Goal: Information Seeking & Learning: Learn about a topic

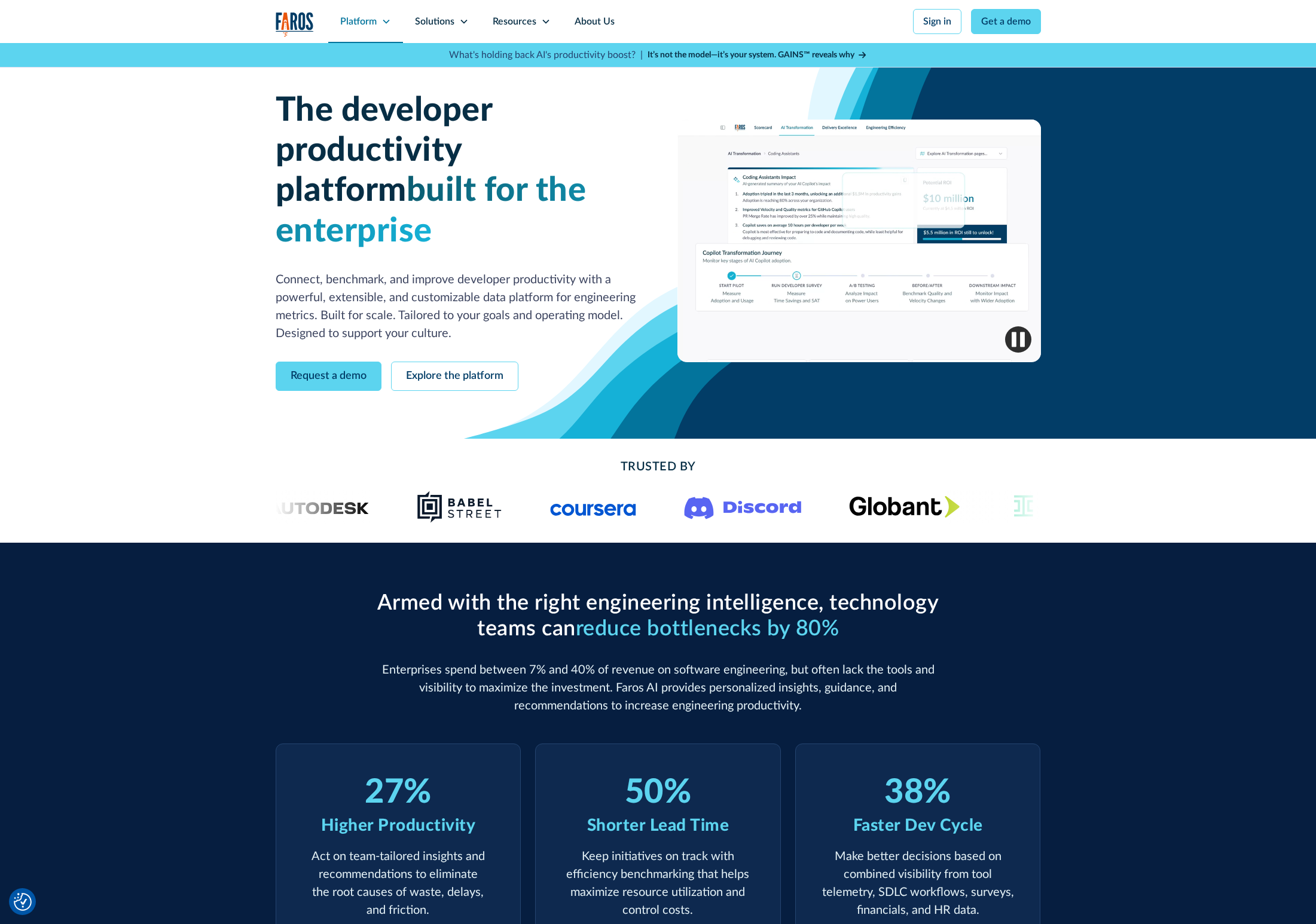
click at [354, 15] on div "Platform" at bounding box center [358, 22] width 36 height 15
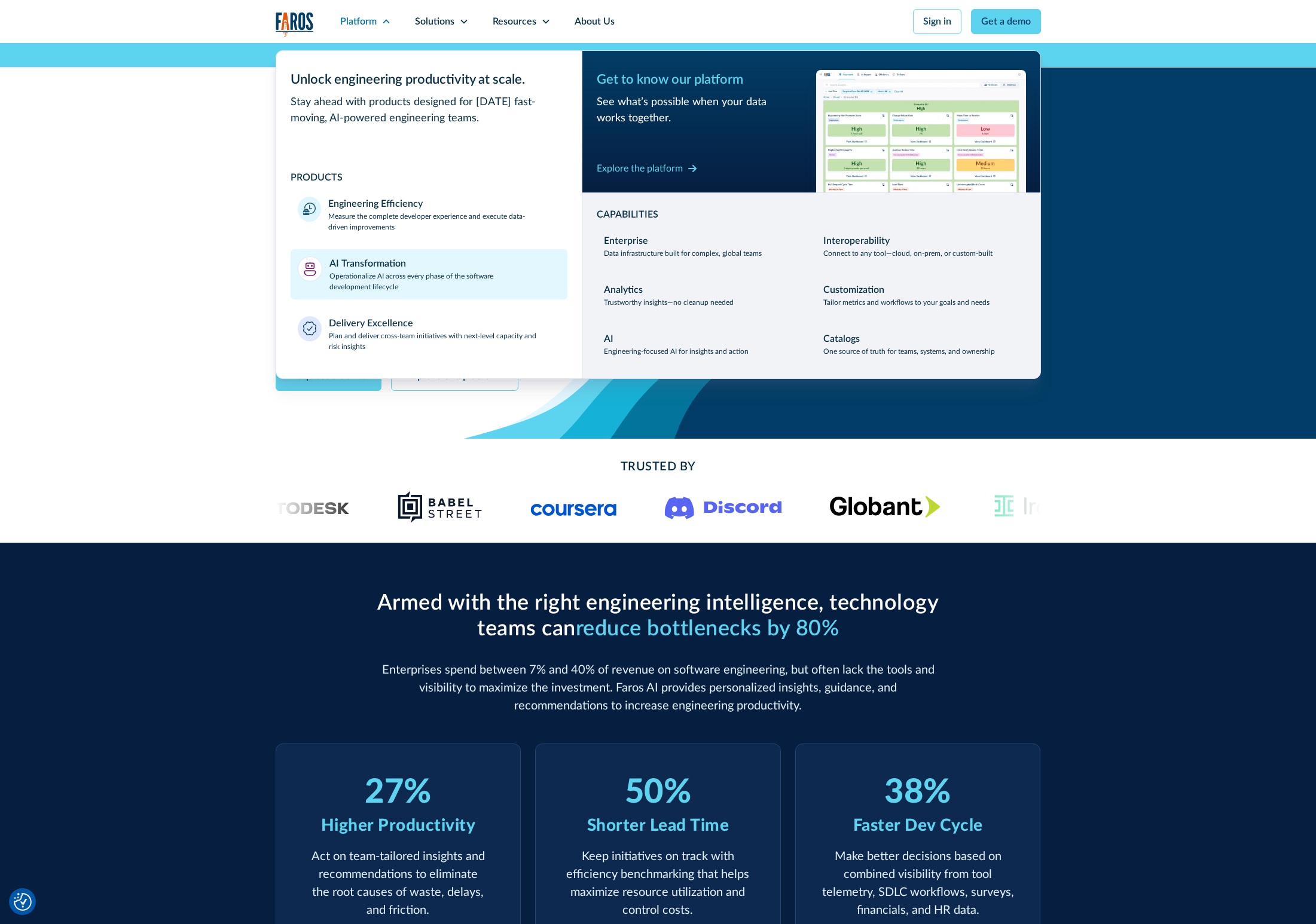
click at [398, 287] on p "Operationalize AI across every phase of the software development lifecycle" at bounding box center [444, 282] width 231 height 22
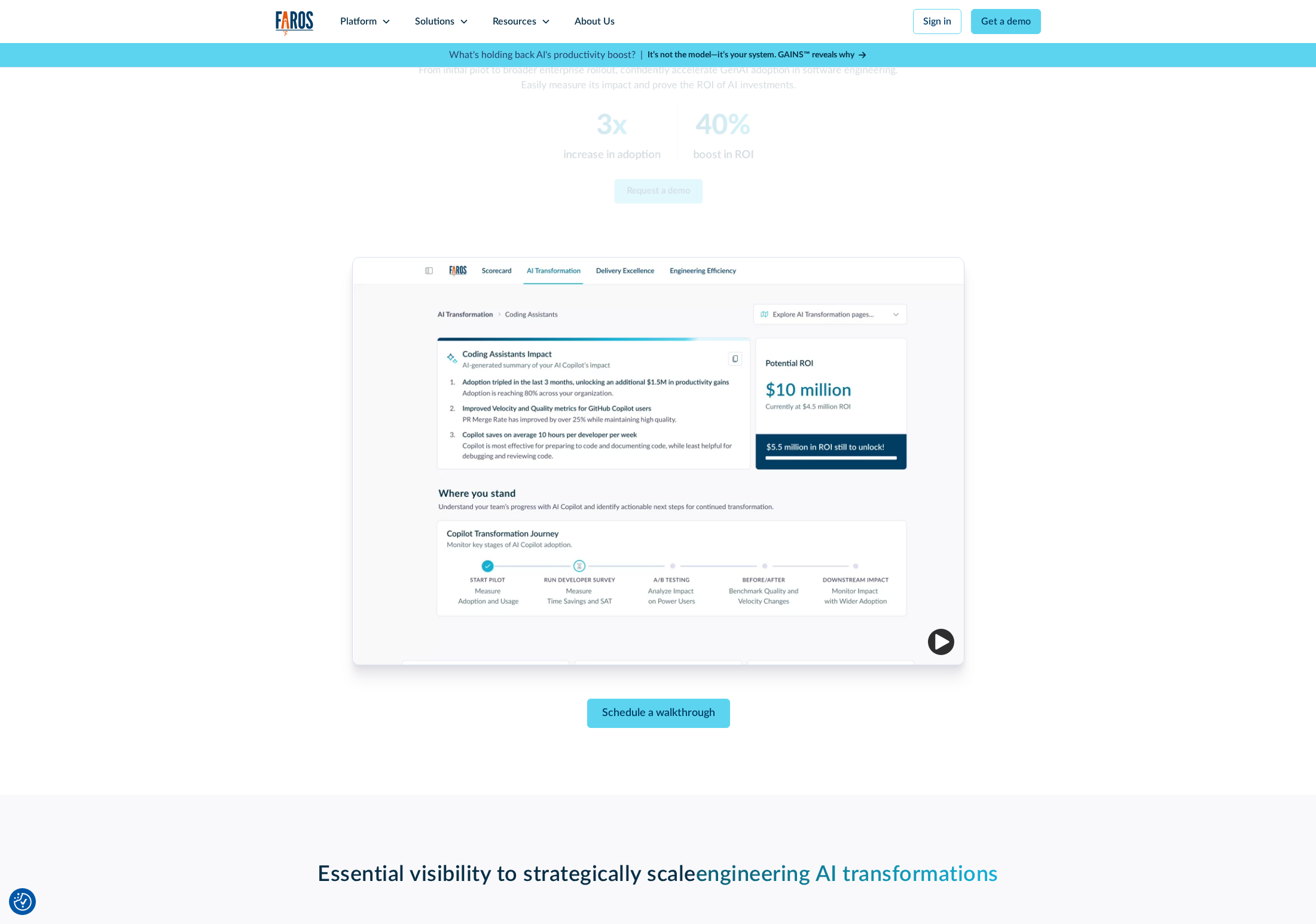
scroll to position [152, 0]
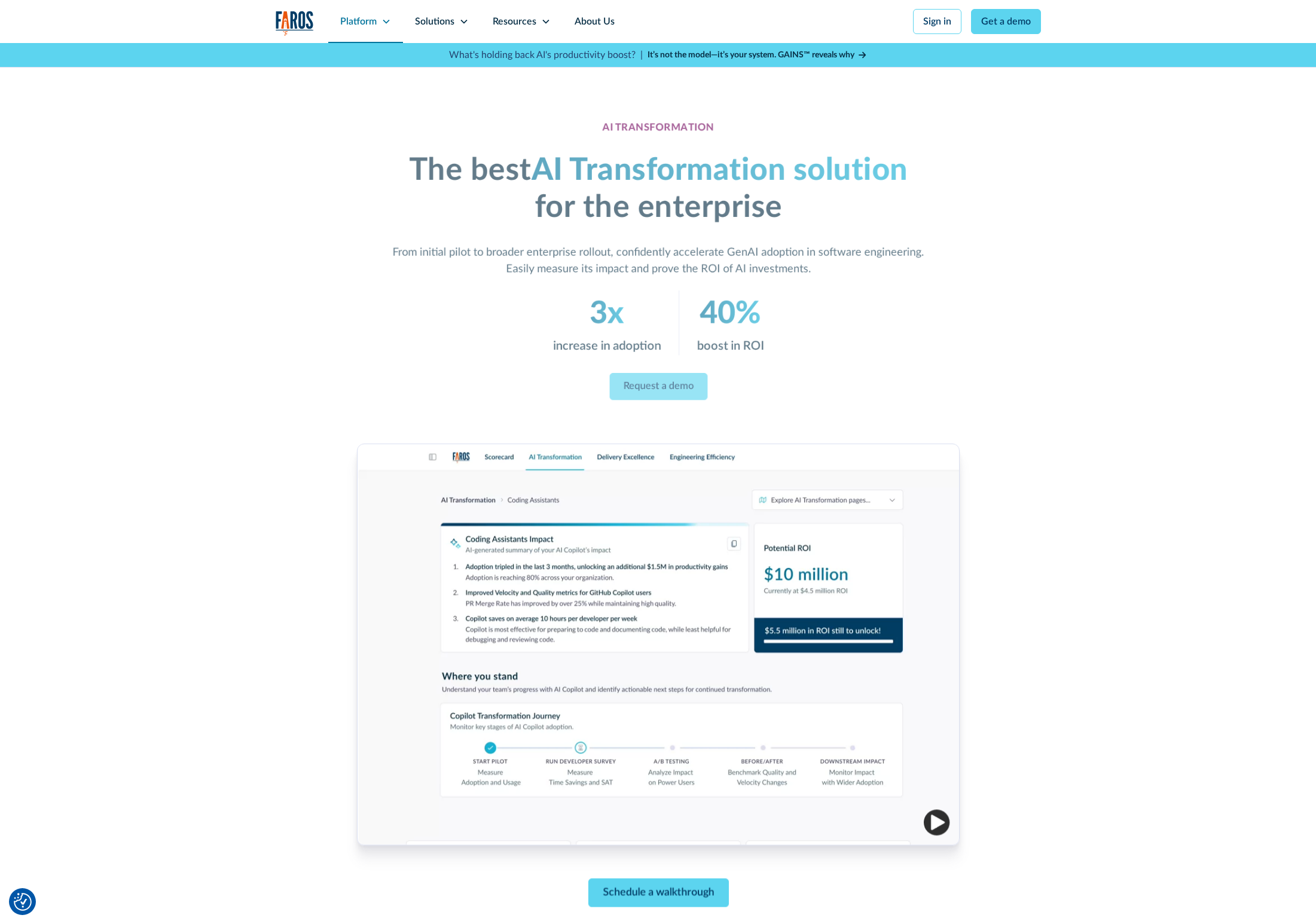
click at [387, 21] on icon at bounding box center [386, 22] width 7 height 4
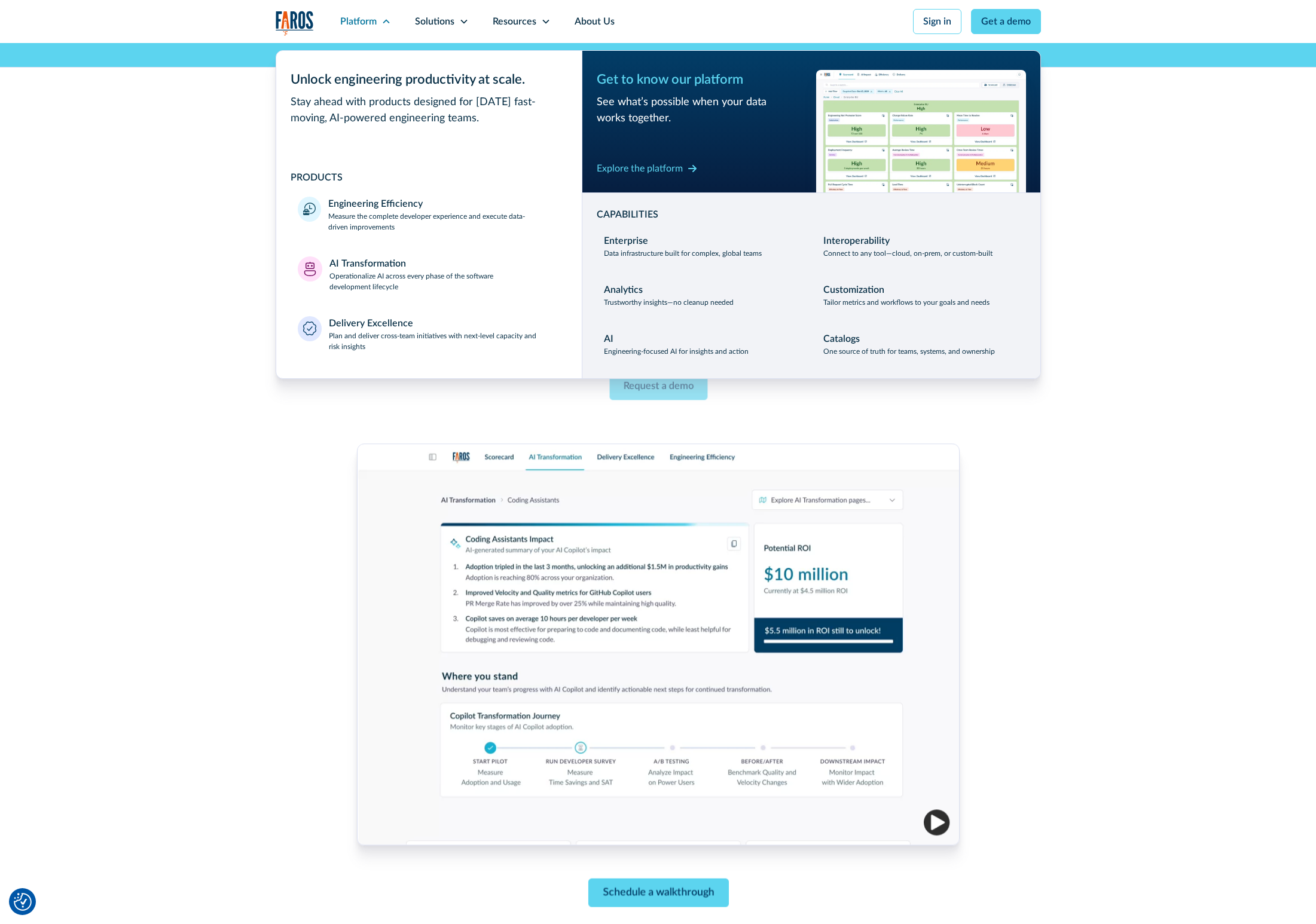
click at [295, 549] on div "AI TRANSFORMATION The best AI Transformation solution for the enterprise From i…" at bounding box center [658, 510] width 765 height 935
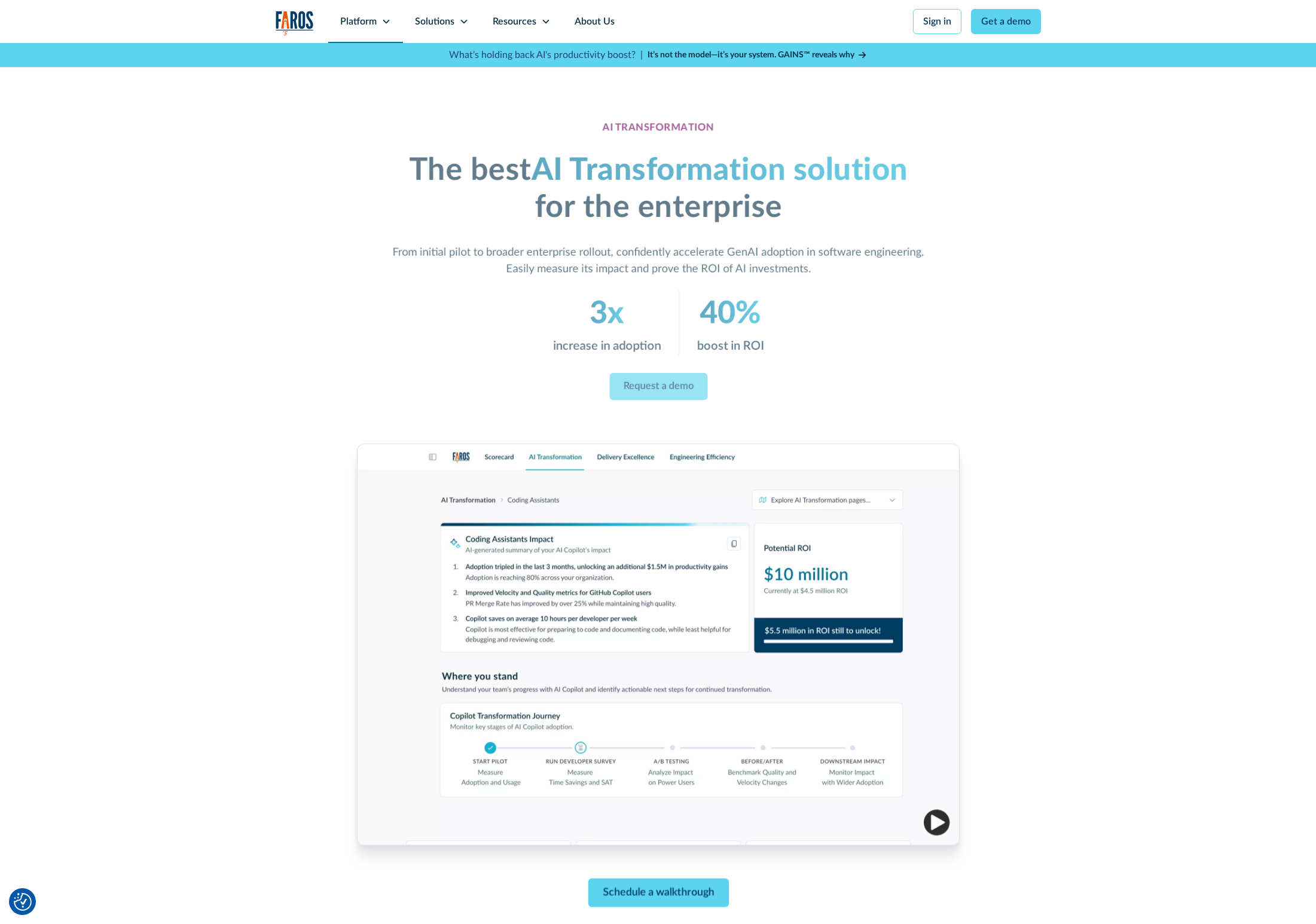
click at [372, 23] on div "Platform" at bounding box center [358, 22] width 36 height 15
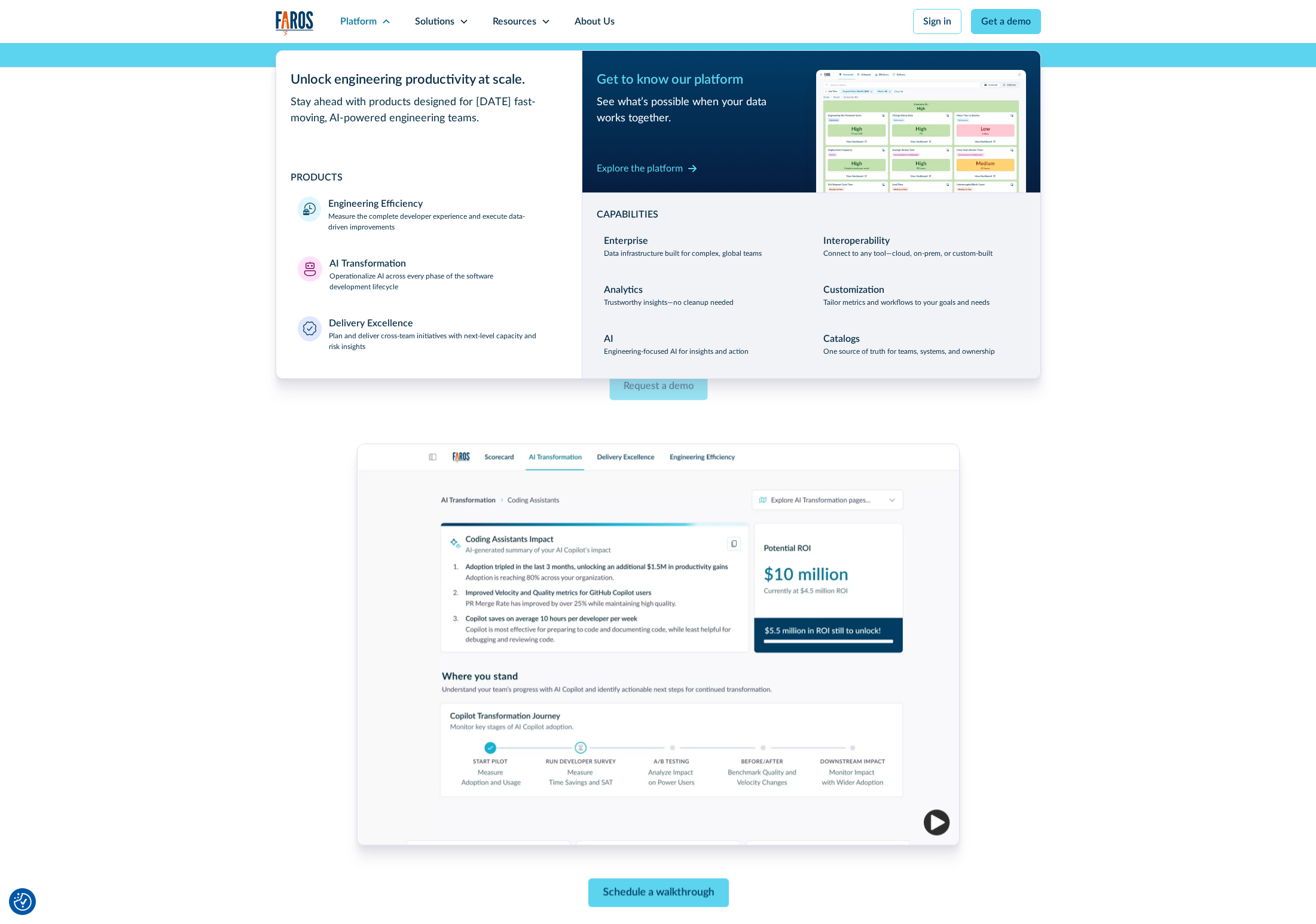
click at [217, 100] on div "AI TRANSFORMATION The best AI Transformation solution for the enterprise From i…" at bounding box center [658, 510] width 1316 height 935
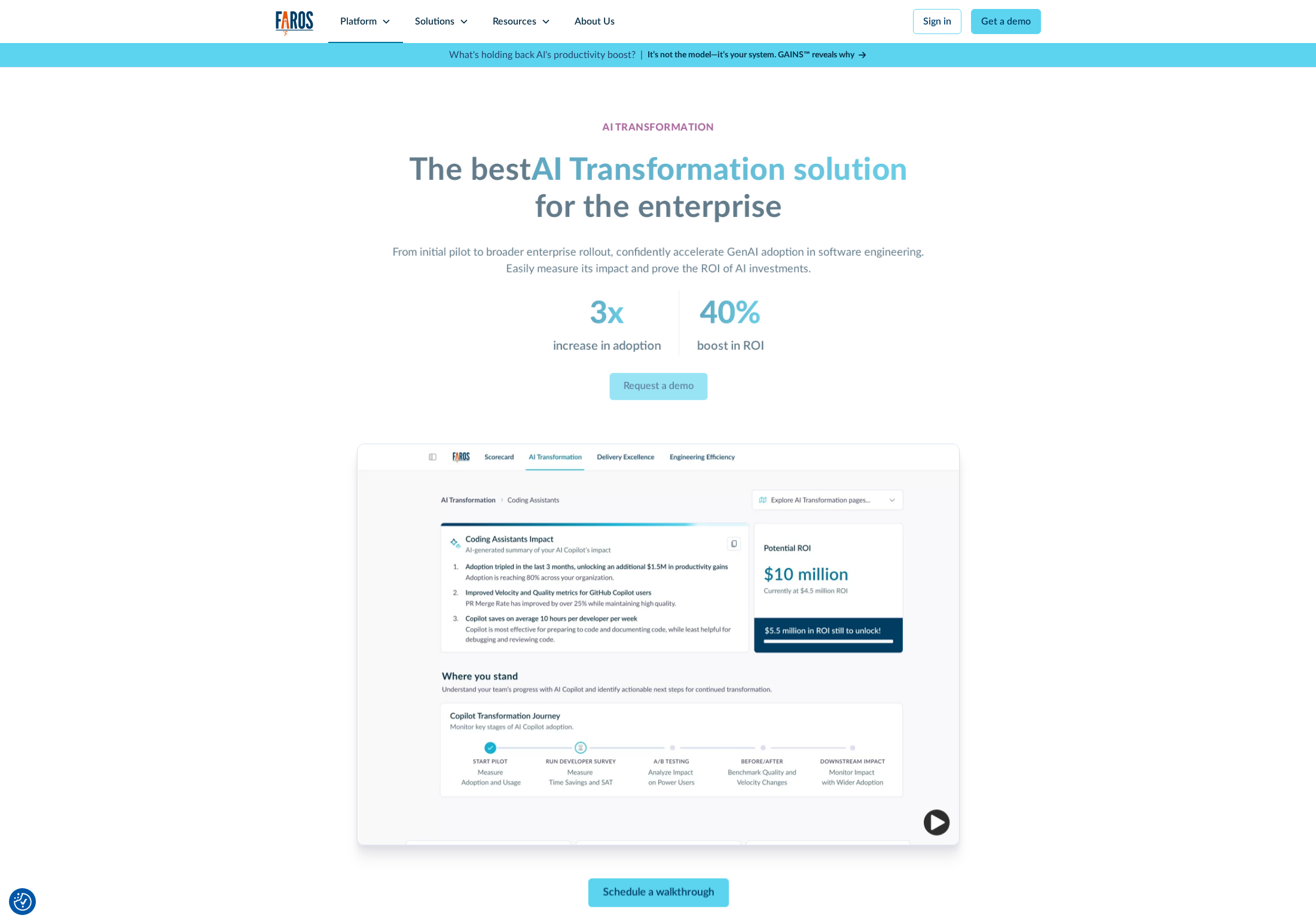
click at [357, 28] on div "Platform" at bounding box center [358, 22] width 36 height 15
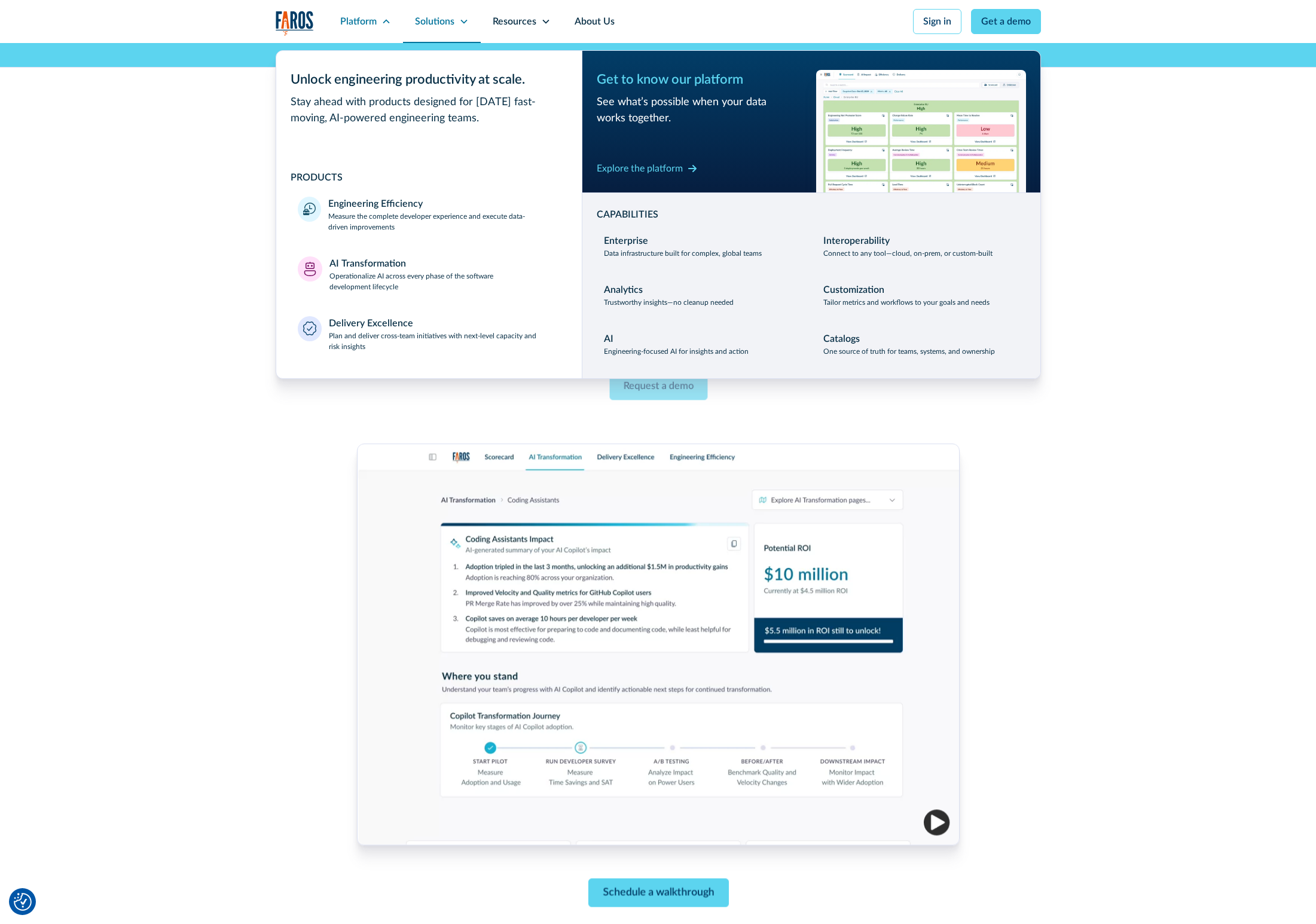
click at [455, 26] on div "Solutions" at bounding box center [442, 21] width 77 height 43
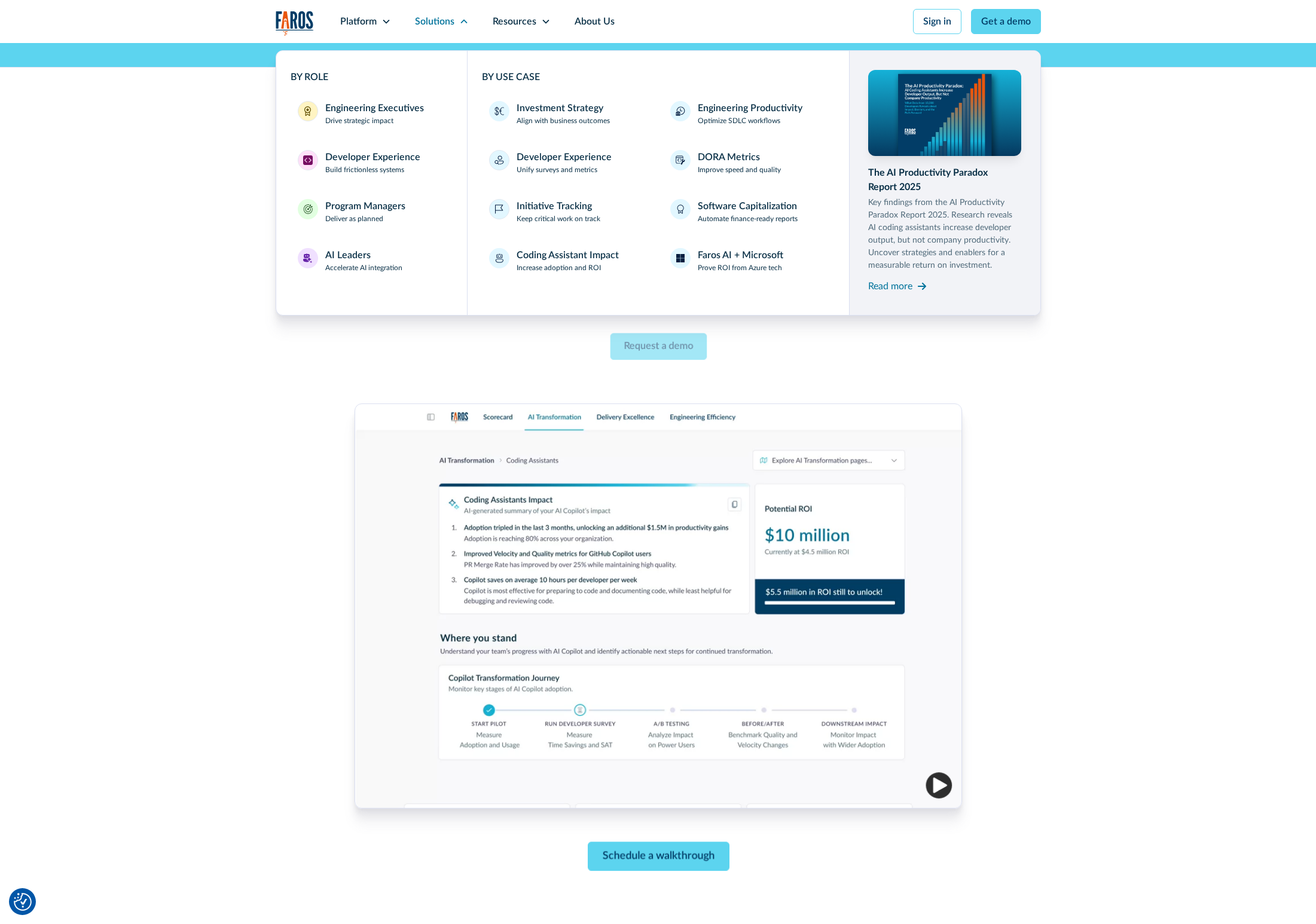
scroll to position [42, 0]
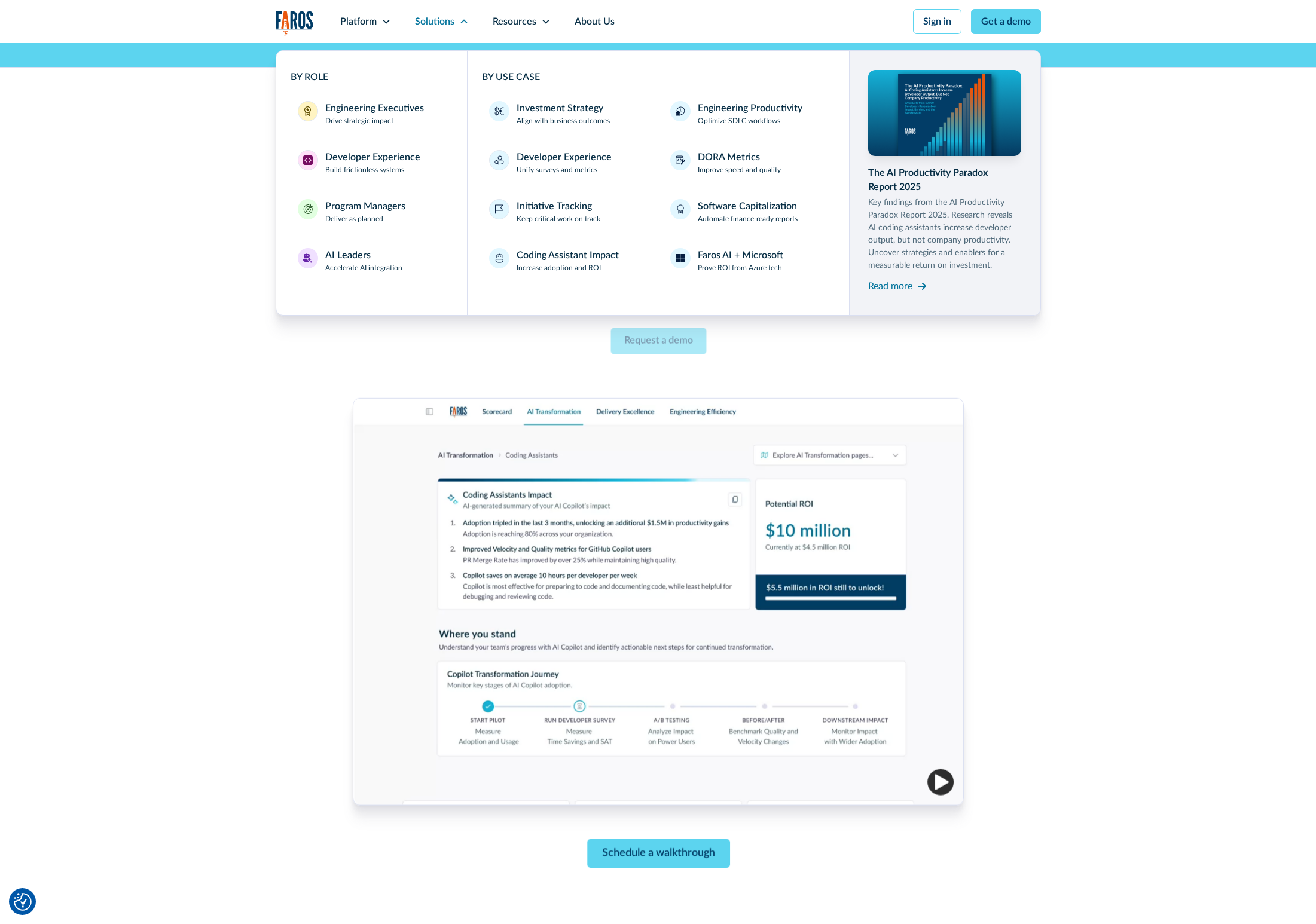
click at [305, 516] on div "AI TRANSFORMATION The best AI Transformation solution for the enterprise From i…" at bounding box center [658, 468] width 765 height 935
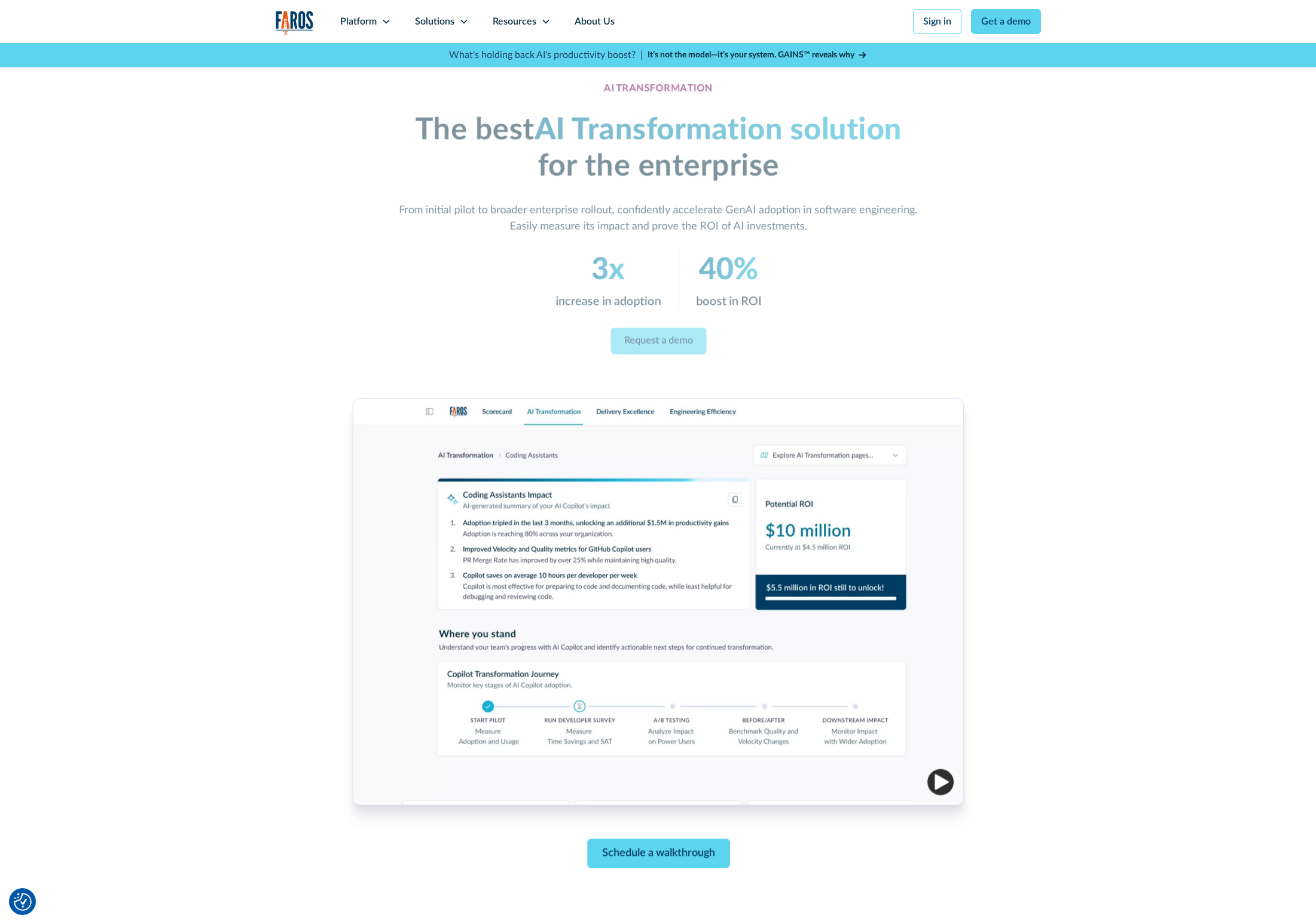
click at [195, 143] on div "AI TRANSFORMATION The best AI Transformation solution for the enterprise From i…" at bounding box center [658, 468] width 1316 height 935
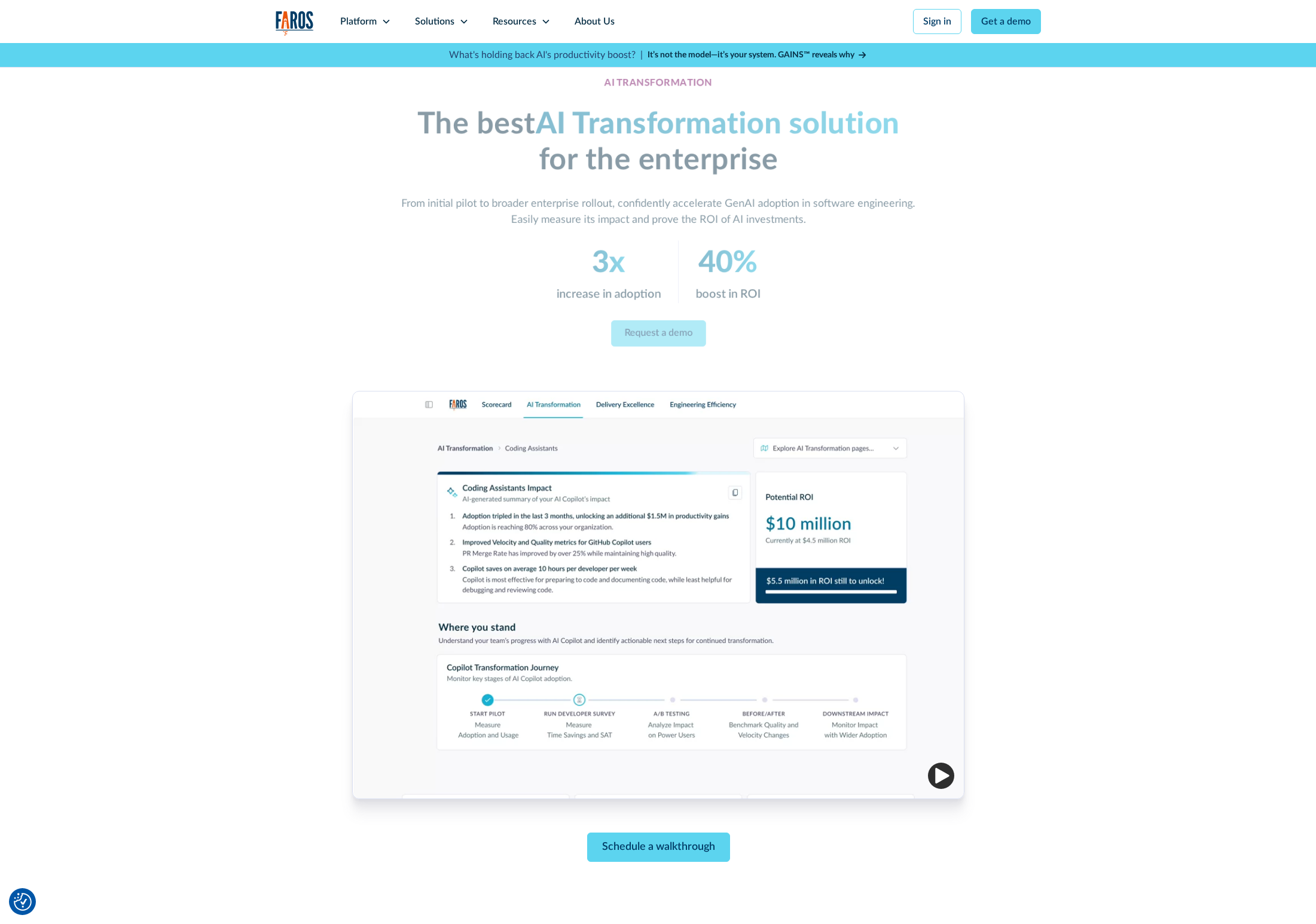
scroll to position [40, 0]
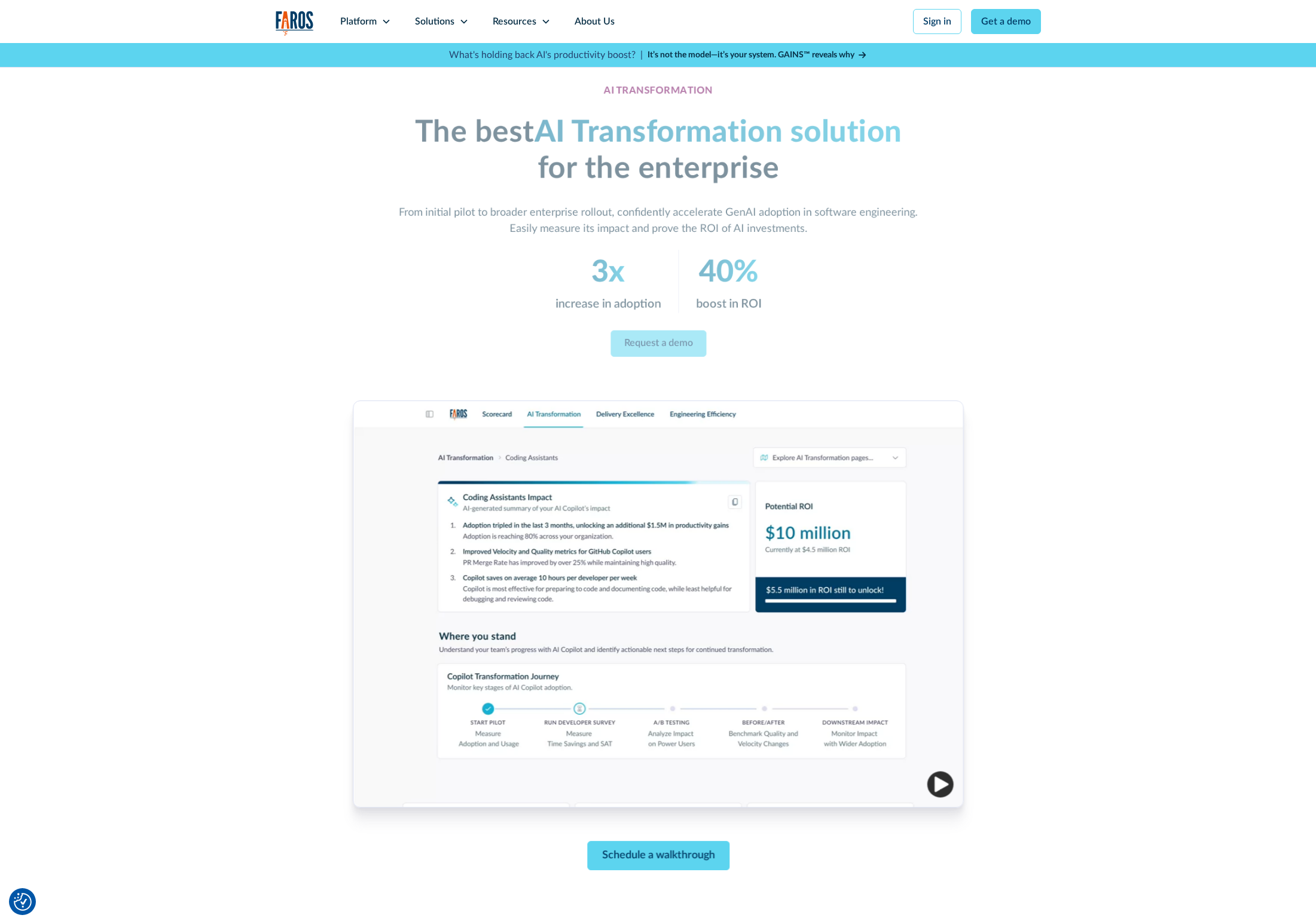
click at [285, 250] on div "AI TRANSFORMATION The best AI Transformation solution for the enterprise From i…" at bounding box center [658, 470] width 765 height 935
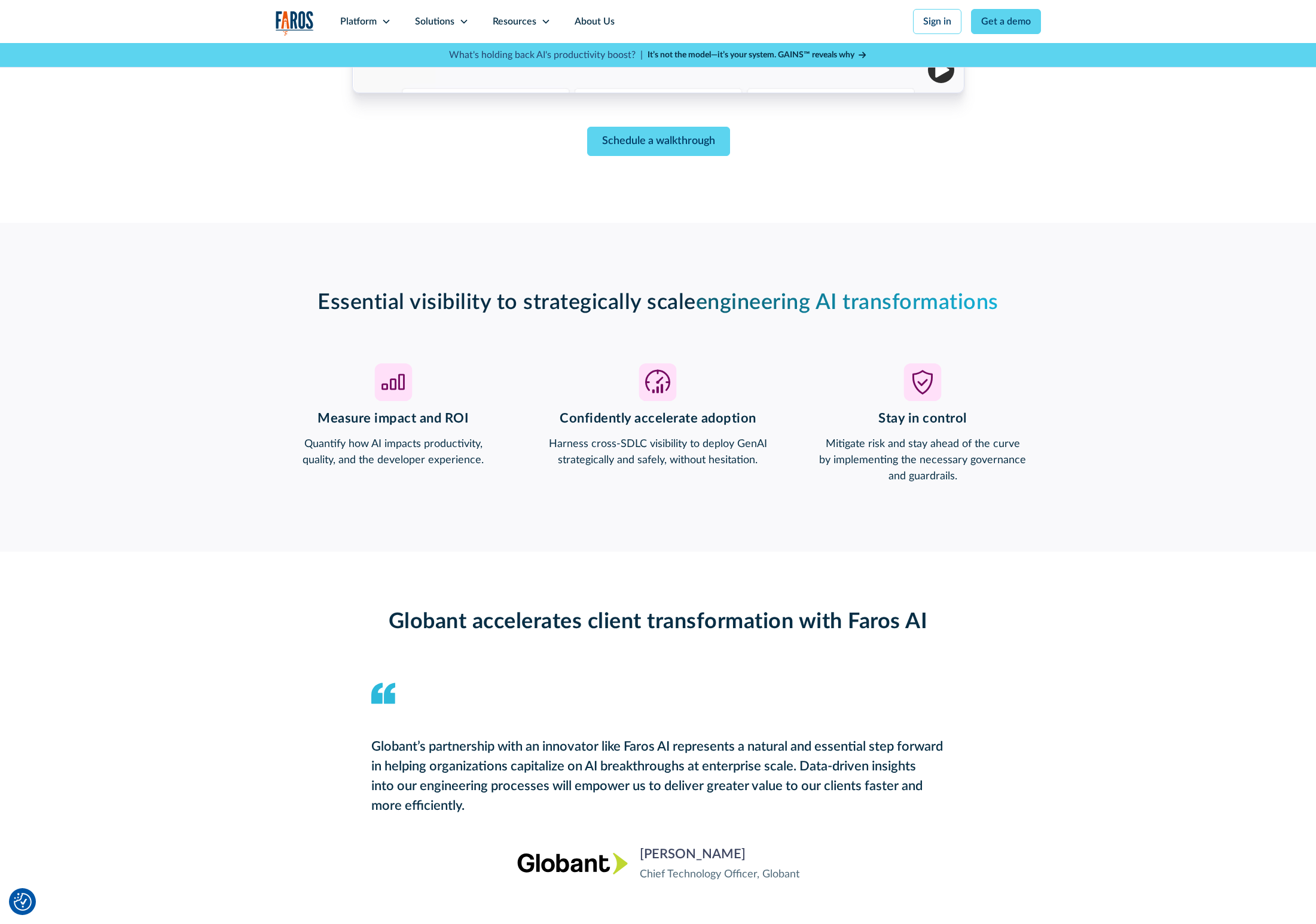
scroll to position [784, 0]
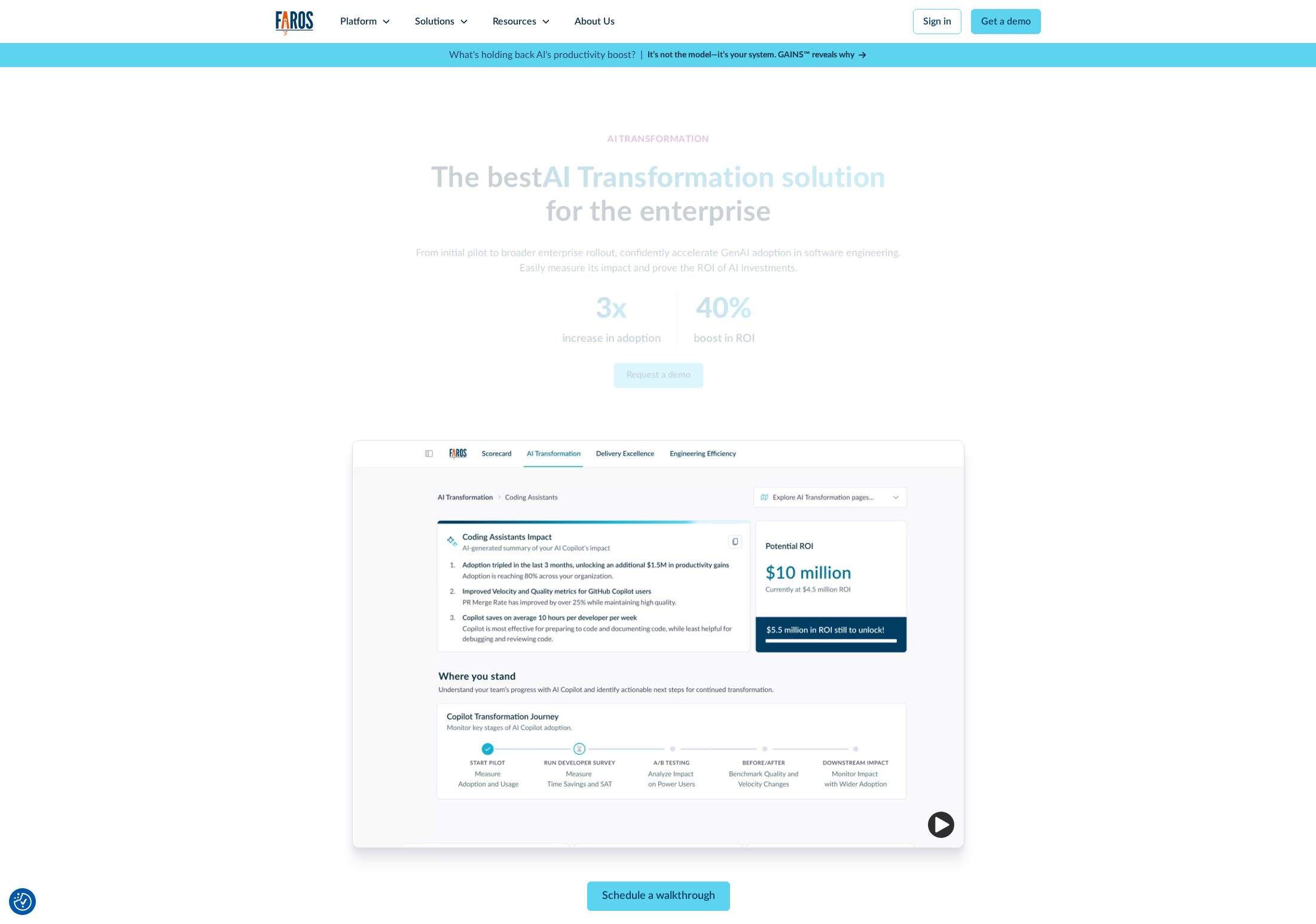
scroll to position [152, 0]
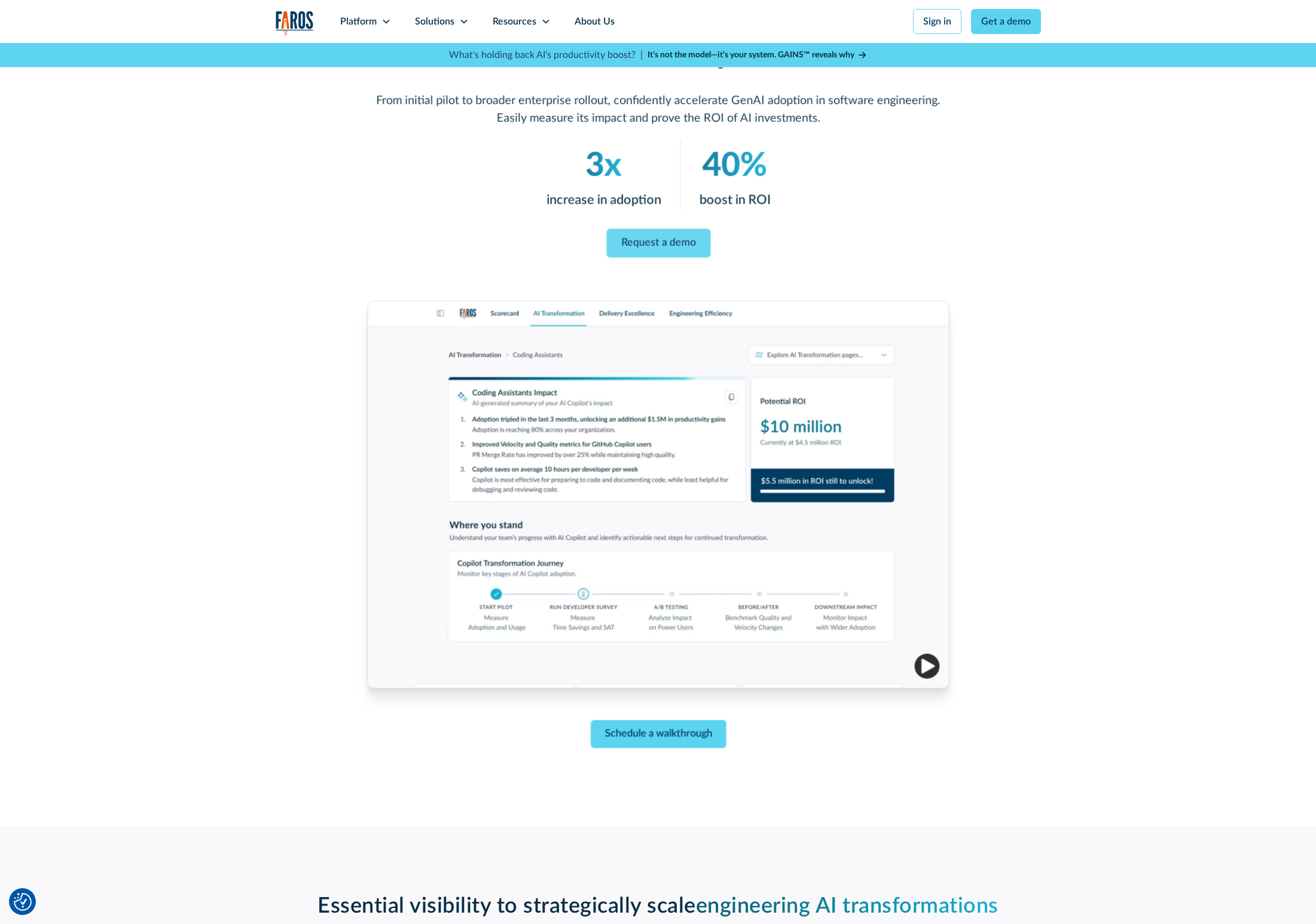
scroll to position [152, 0]
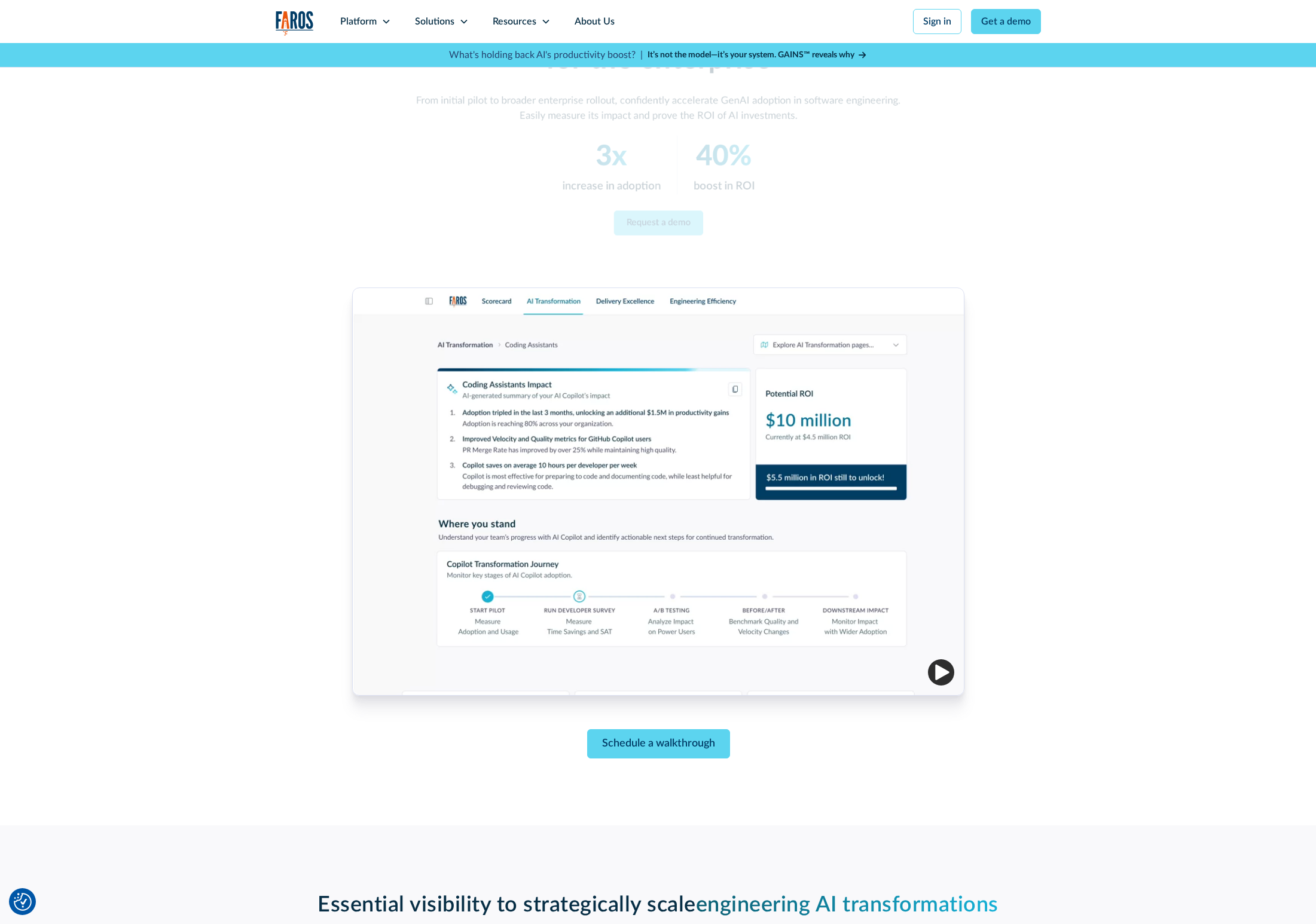
click at [260, 212] on div "AI TRANSFORMATION The best AI Transformation solution for the enterprise From i…" at bounding box center [658, 358] width 1316 height 935
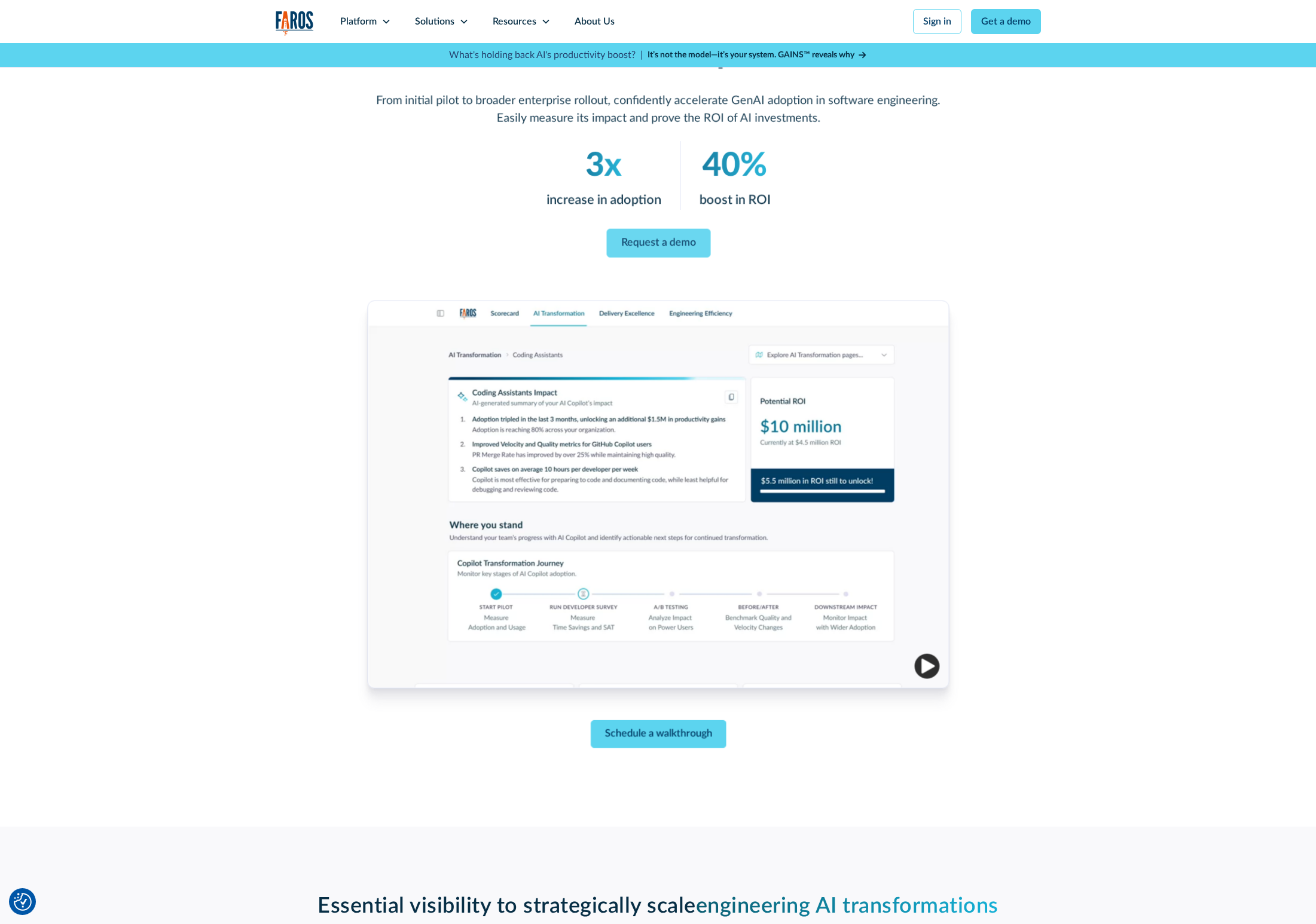
scroll to position [152, 0]
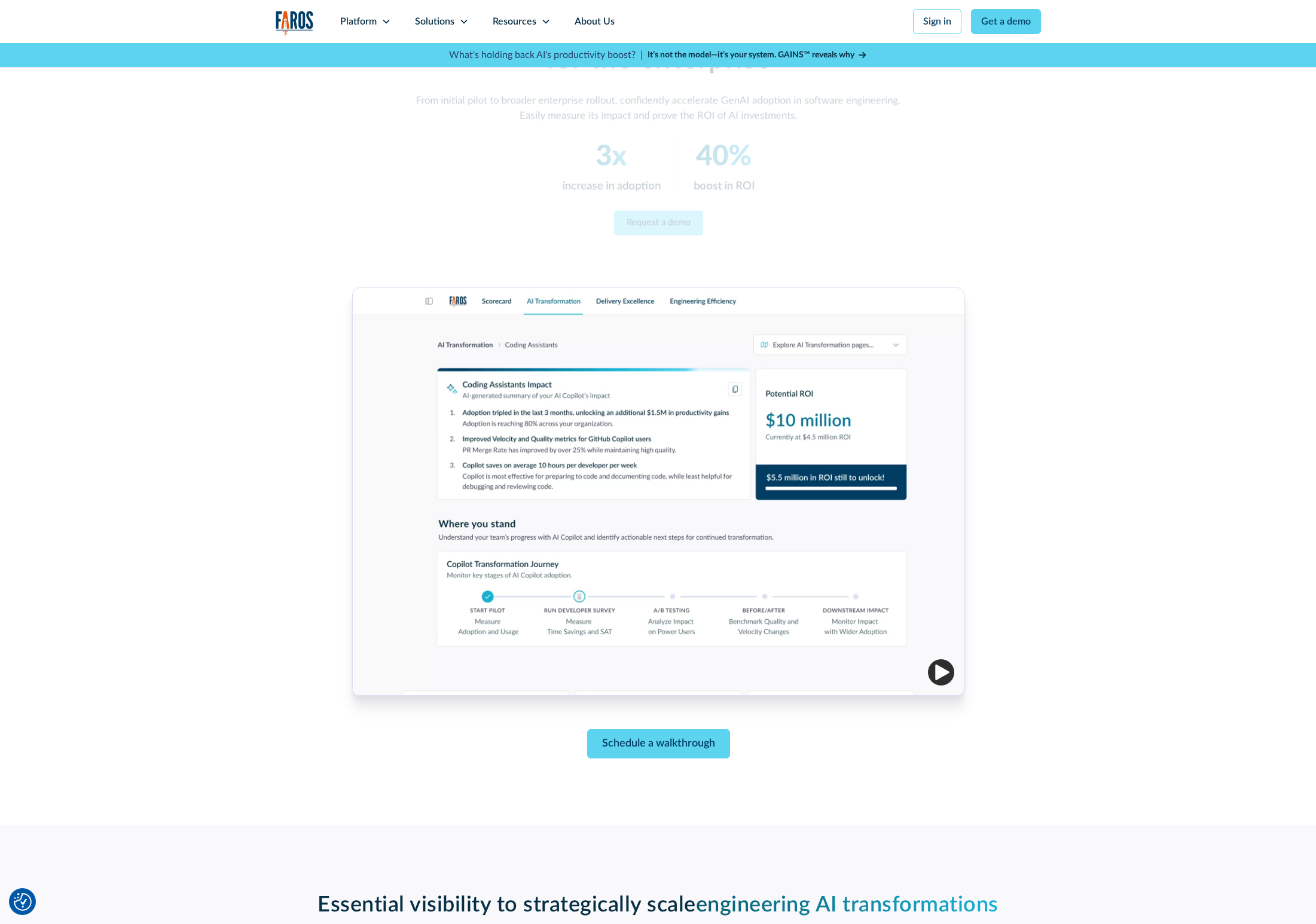
click at [243, 243] on div "AI TRANSFORMATION The best AI Transformation solution for the enterprise From i…" at bounding box center [658, 358] width 1316 height 935
click at [1228, 280] on div "AI TRANSFORMATION The best AI Transformation solution for the enterprise From i…" at bounding box center [658, 358] width 1316 height 935
